Goal: Task Accomplishment & Management: Use online tool/utility

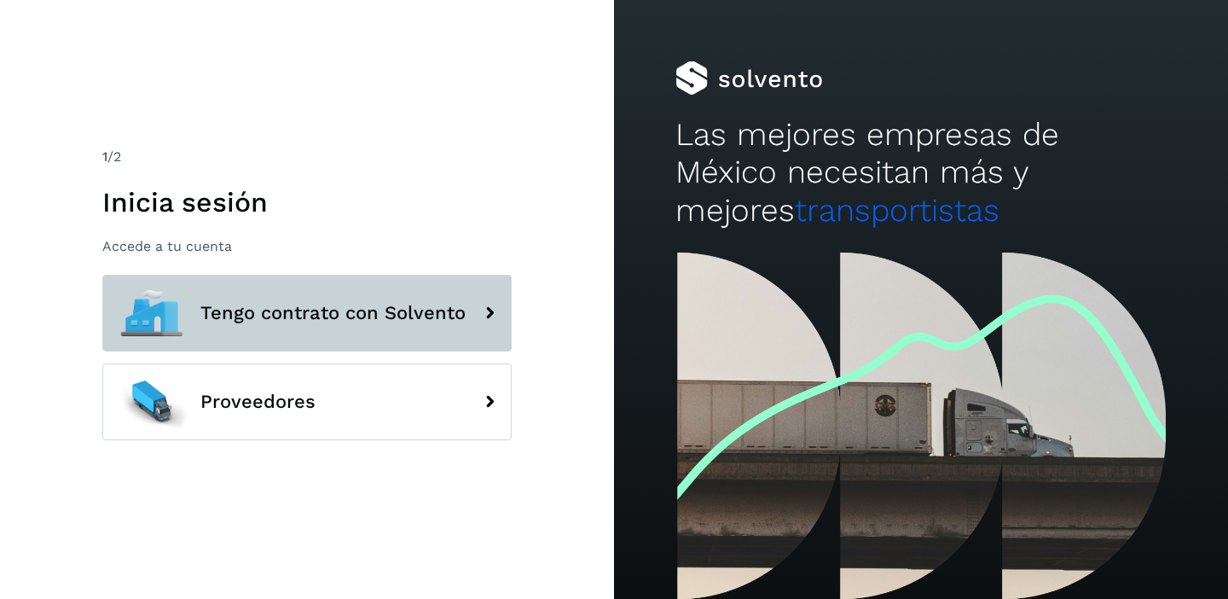
click at [453, 307] on span "Tengo contrato con Solvento" at bounding box center [332, 313] width 265 height 20
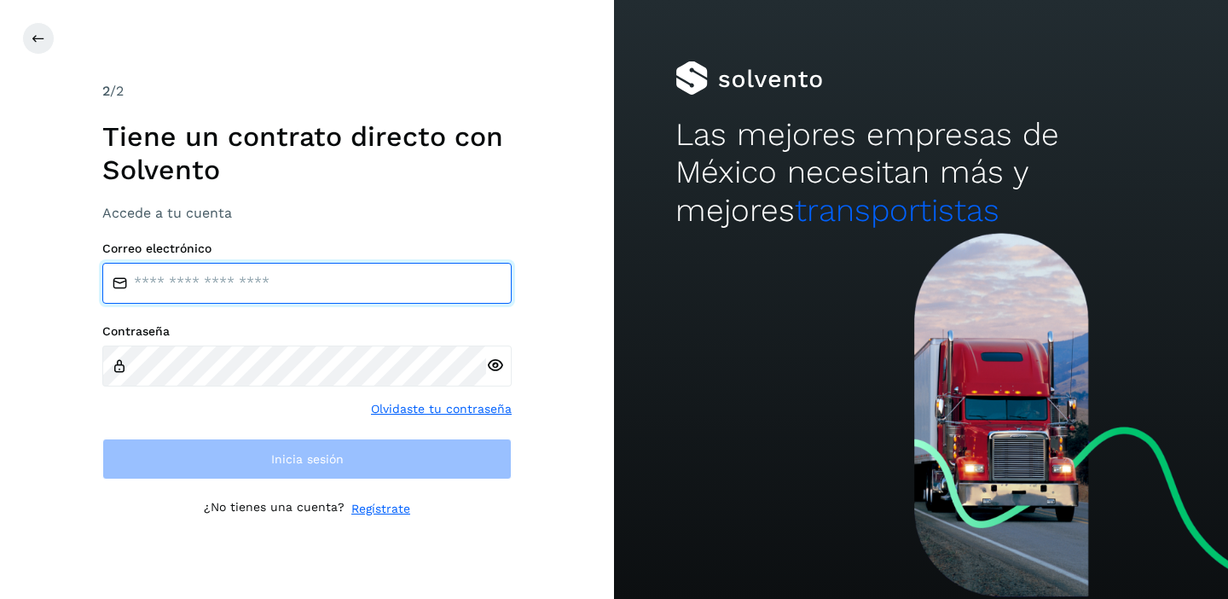
click at [370, 287] on input "email" at bounding box center [306, 283] width 409 height 41
type input "**********"
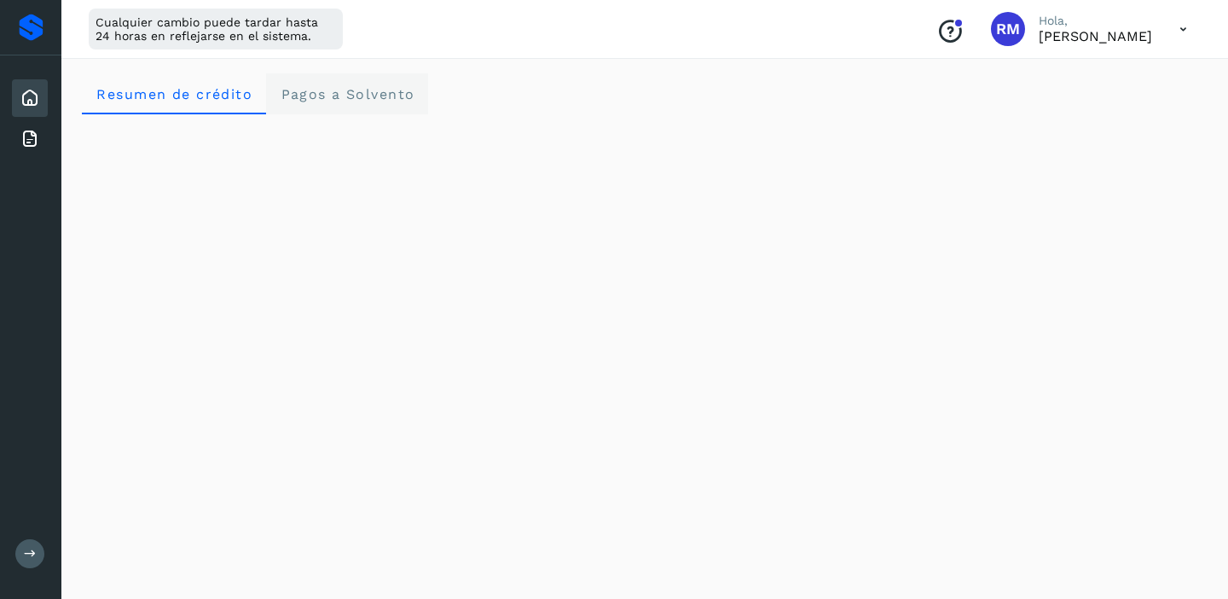
click at [372, 92] on span "Pagos a Solvento" at bounding box center [347, 94] width 135 height 16
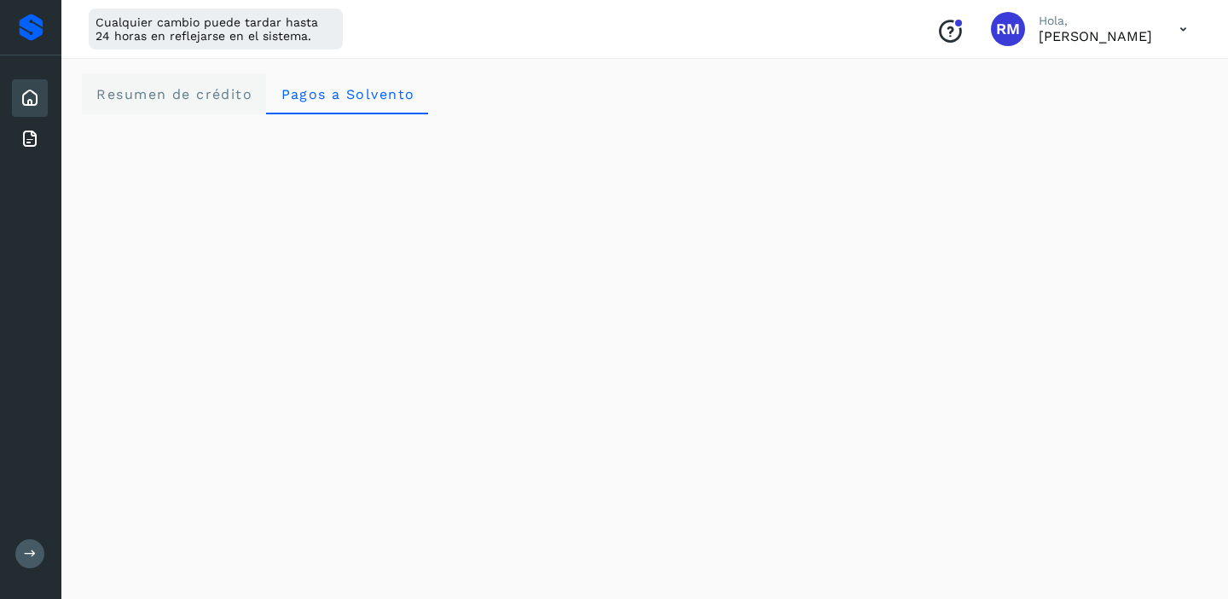
click at [173, 90] on span "Resumen de crédito" at bounding box center [174, 94] width 157 height 16
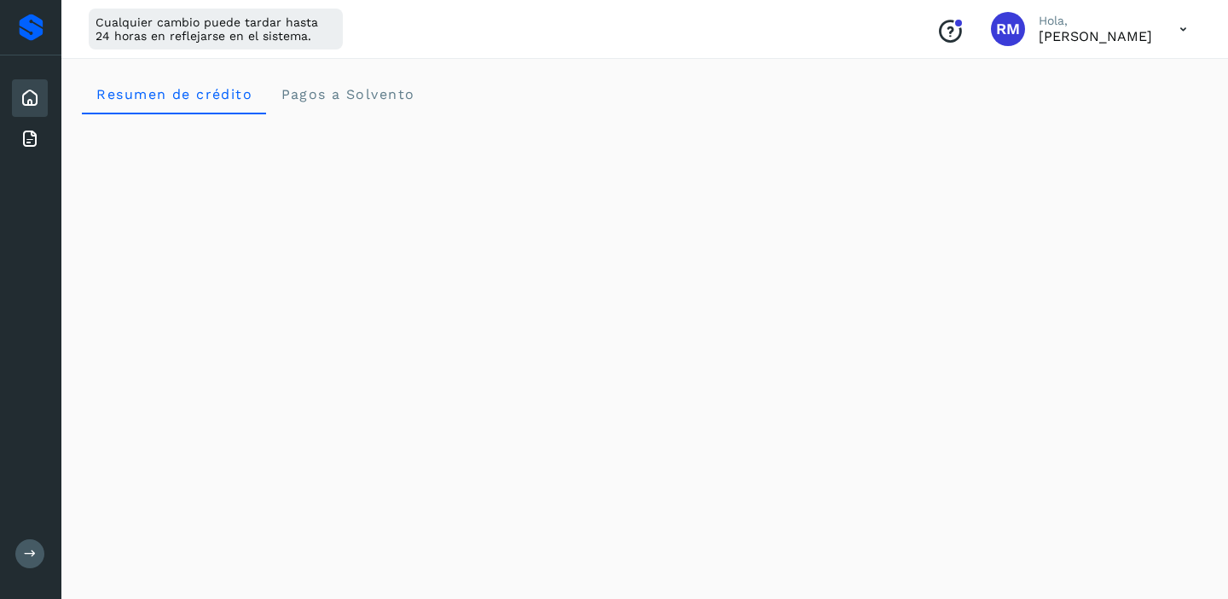
click at [937, 32] on icon "Conoce nuestros beneficios" at bounding box center [950, 31] width 27 height 27
click at [1182, 32] on icon at bounding box center [1183, 29] width 35 height 35
click at [29, 146] on icon at bounding box center [30, 139] width 20 height 20
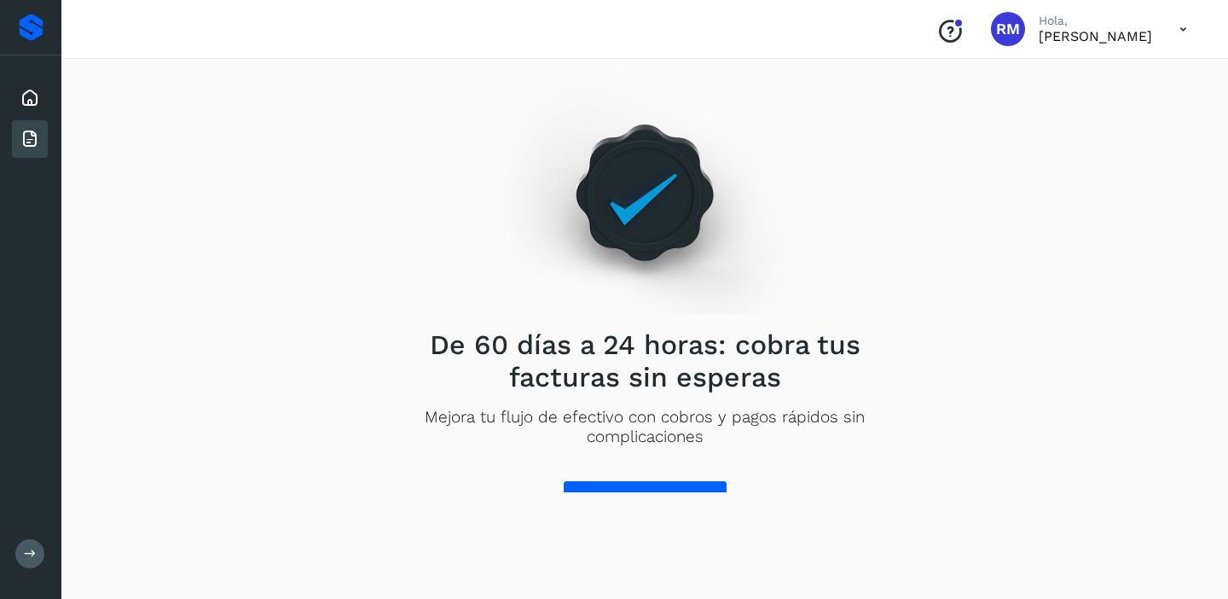
scroll to position [22, 0]
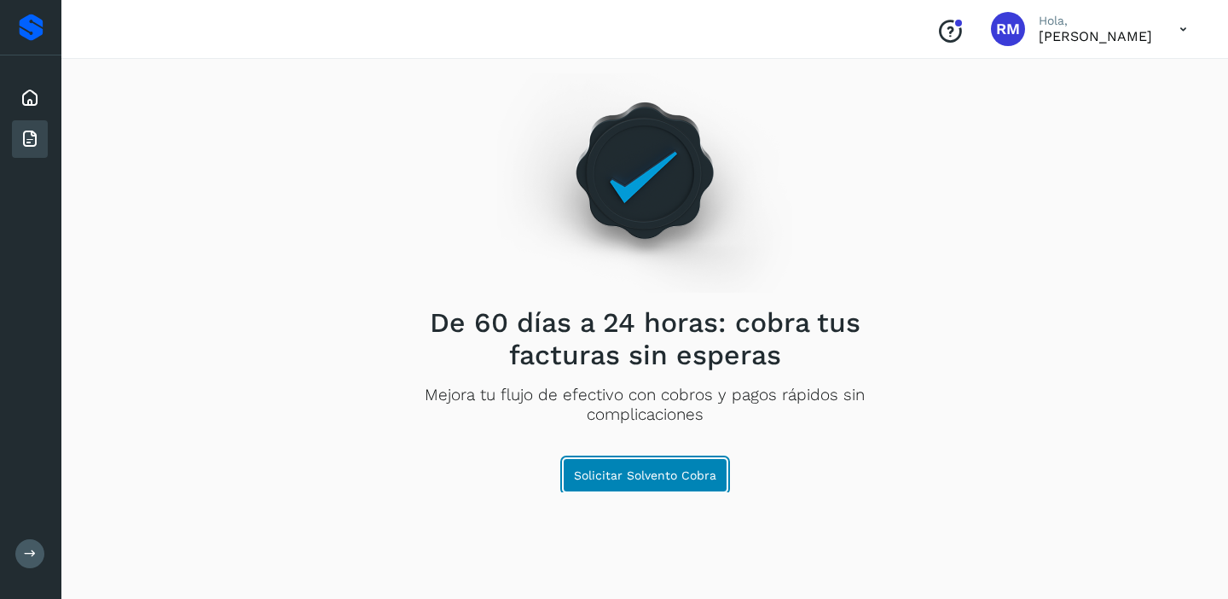
click at [647, 476] on span "Solicitar Solvento Cobra" at bounding box center [645, 475] width 142 height 12
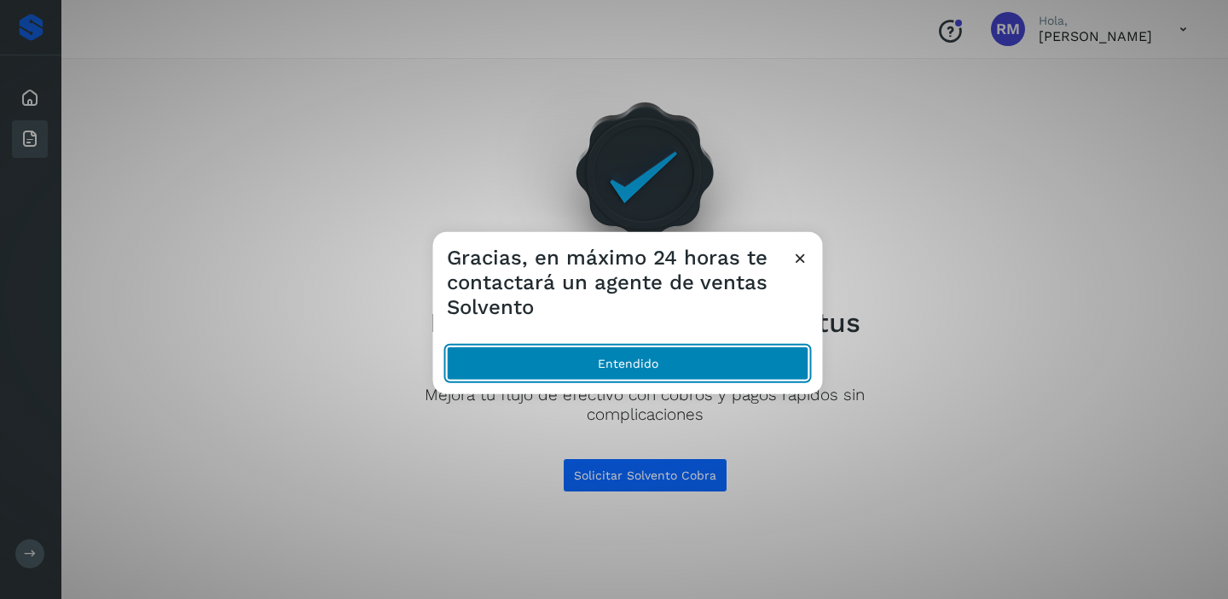
click at [679, 372] on button "Entendido" at bounding box center [628, 363] width 363 height 34
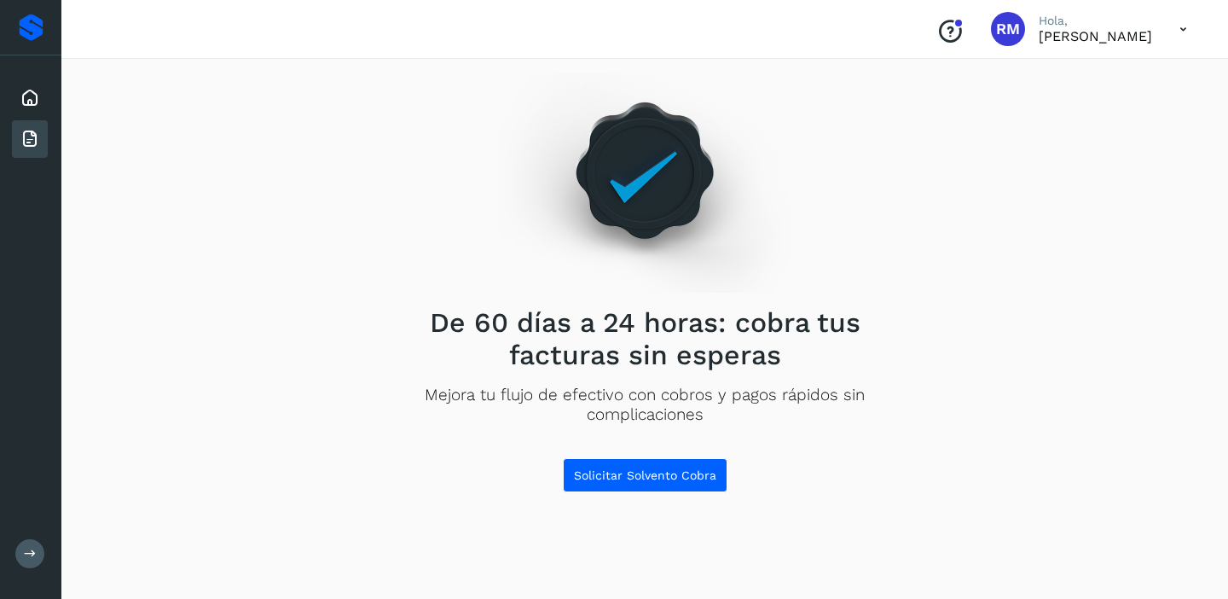
click at [25, 23] on div at bounding box center [31, 27] width 25 height 27
